Goal: Transaction & Acquisition: Purchase product/service

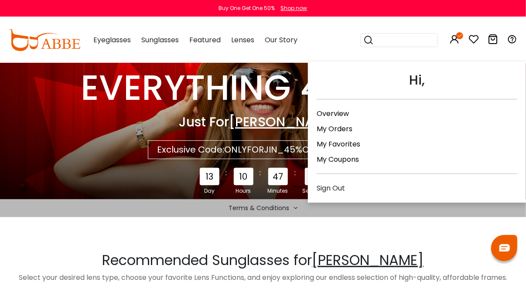
click at [456, 39] on icon at bounding box center [454, 39] width 10 height 10
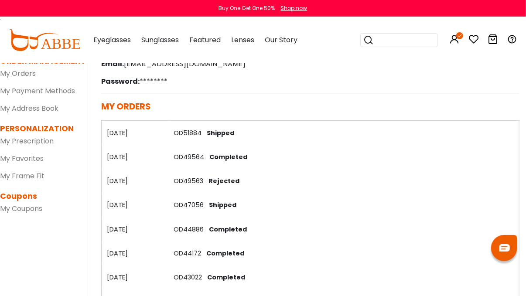
scroll to position [109, 0]
click at [186, 133] on link "OD51884" at bounding box center [188, 133] width 28 height 9
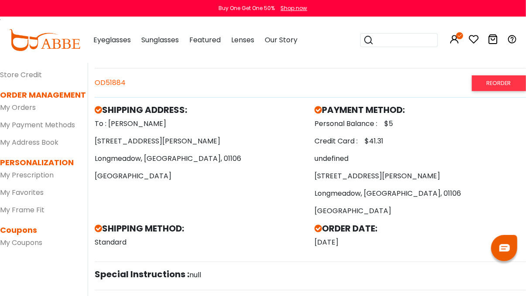
scroll to position [76, 0]
click at [502, 81] on link "Reorder" at bounding box center [499, 82] width 54 height 15
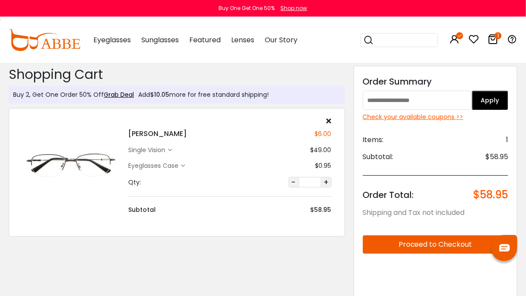
click at [390, 99] on input "text" at bounding box center [417, 100] width 109 height 19
paste input "**********"
type input "**********"
click at [492, 99] on button "Apply" at bounding box center [490, 100] width 36 height 19
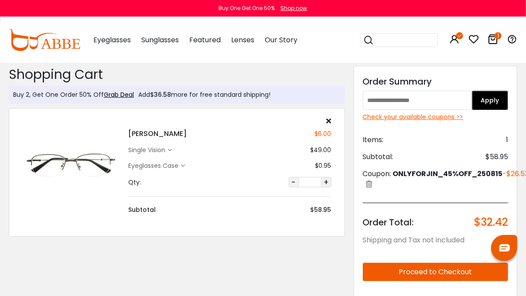
scroll to position [54, 0]
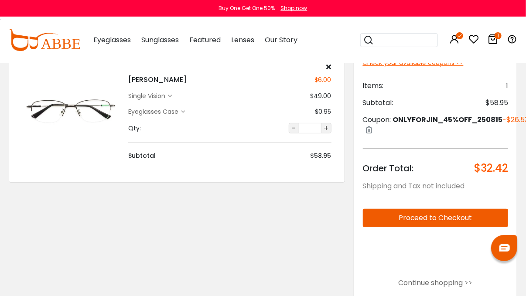
click at [427, 227] on button "Proceed to Checkout" at bounding box center [435, 218] width 145 height 18
